Goal: Transaction & Acquisition: Purchase product/service

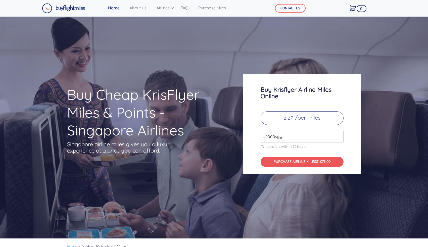
click at [273, 138] on span "Mile" at bounding box center [277, 137] width 10 height 6
click at [282, 138] on span "Mile" at bounding box center [277, 137] width 10 height 6
click at [340, 135] on input "50000" at bounding box center [302, 137] width 83 height 12
click at [340, 135] on input "51000" at bounding box center [302, 137] width 83 height 12
click at [340, 135] on input "52000" at bounding box center [302, 137] width 83 height 12
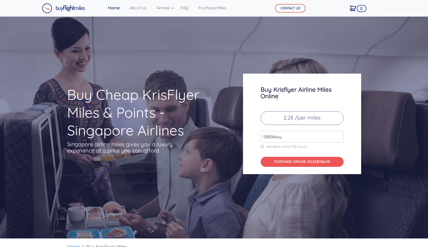
click at [340, 135] on input "53000" at bounding box center [302, 137] width 83 height 12
click at [340, 135] on input "54000" at bounding box center [302, 137] width 83 height 12
click at [340, 135] on input "55000" at bounding box center [302, 137] width 83 height 12
click at [340, 135] on input "56000" at bounding box center [302, 137] width 83 height 12
click at [340, 135] on input "57000" at bounding box center [302, 137] width 83 height 12
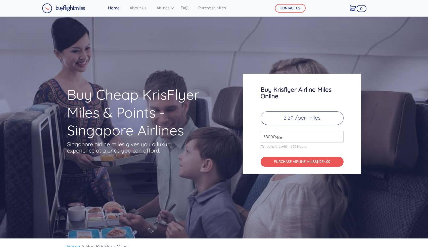
click at [340, 135] on input "58000" at bounding box center [302, 137] width 83 height 12
click at [340, 135] on input "59000" at bounding box center [302, 137] width 83 height 12
click at [340, 135] on input "60000" at bounding box center [302, 137] width 83 height 12
type input "61000"
click at [340, 135] on input "61000" at bounding box center [302, 137] width 83 height 12
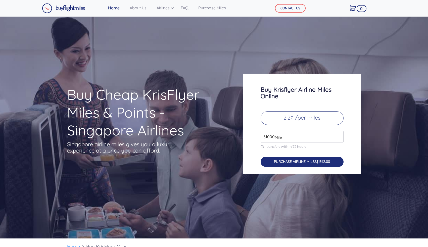
click at [301, 161] on button "PURCHASE AIRLINE MILES $1342.00" at bounding box center [302, 162] width 83 height 10
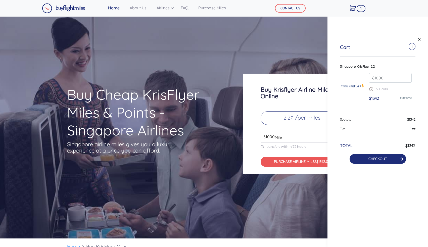
click at [363, 158] on button "CHECKOUT" at bounding box center [378, 159] width 57 height 10
click at [385, 159] on link "CHECKOUT" at bounding box center [378, 159] width 19 height 5
